Goal: Task Accomplishment & Management: Manage account settings

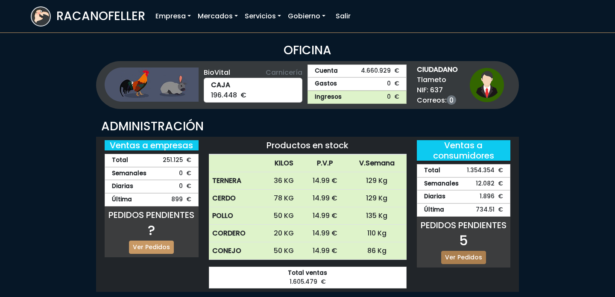
click at [457, 256] on link "Ver Pedidos" at bounding box center [463, 257] width 45 height 13
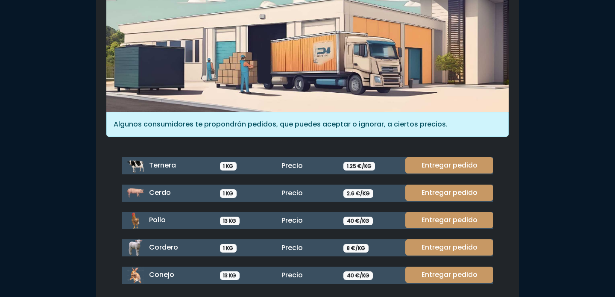
scroll to position [103, 0]
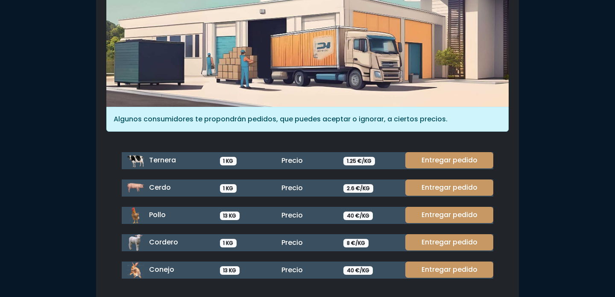
click at [441, 204] on div "Ternera 1 KG Precio 1.25 €/KG Entregar pedido Cerdo 1 KG Precio 2.6 €/KG Entreg…" at bounding box center [308, 215] width 362 height 127
click at [439, 208] on link "Entregar pedido" at bounding box center [450, 215] width 88 height 16
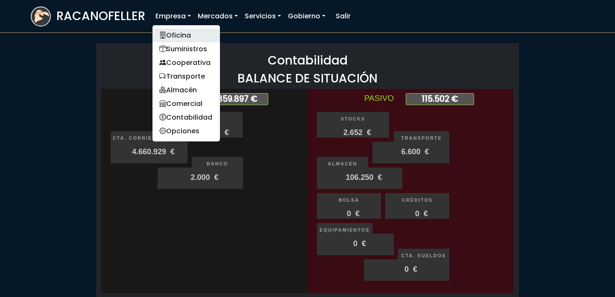
click at [171, 33] on link "Oficina" at bounding box center [187, 36] width 68 height 14
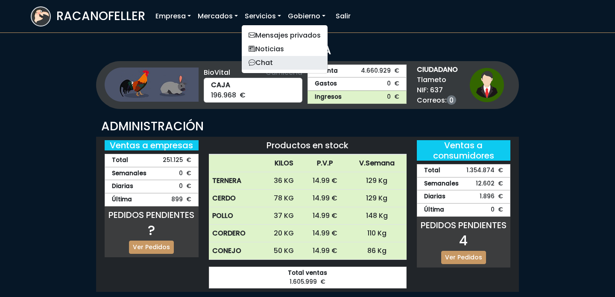
click at [269, 56] on link "Chat" at bounding box center [285, 63] width 86 height 14
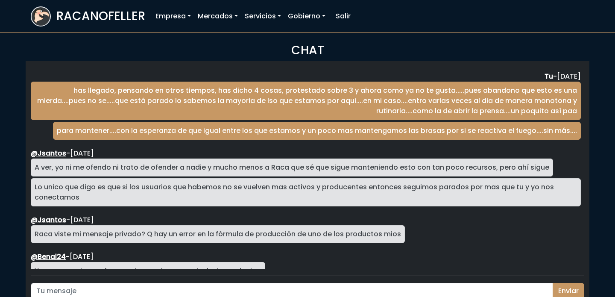
scroll to position [1428, 0]
